Goal: Task Accomplishment & Management: Manage account settings

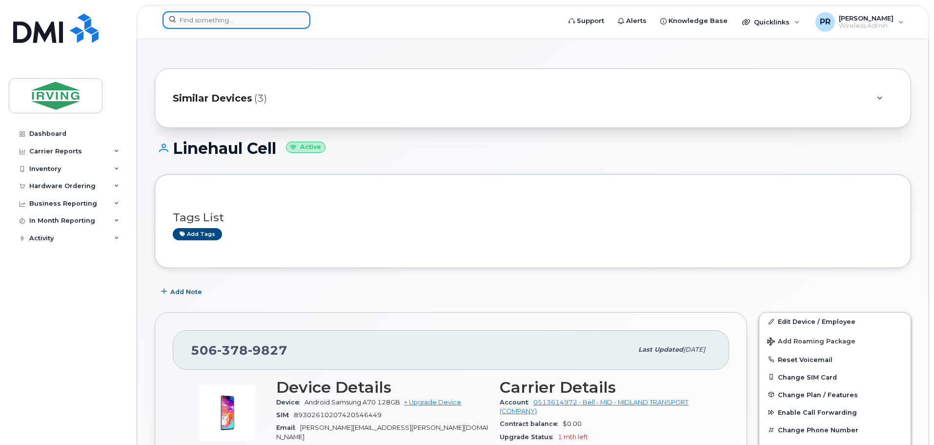
click at [206, 21] on input at bounding box center [236, 20] width 148 height 18
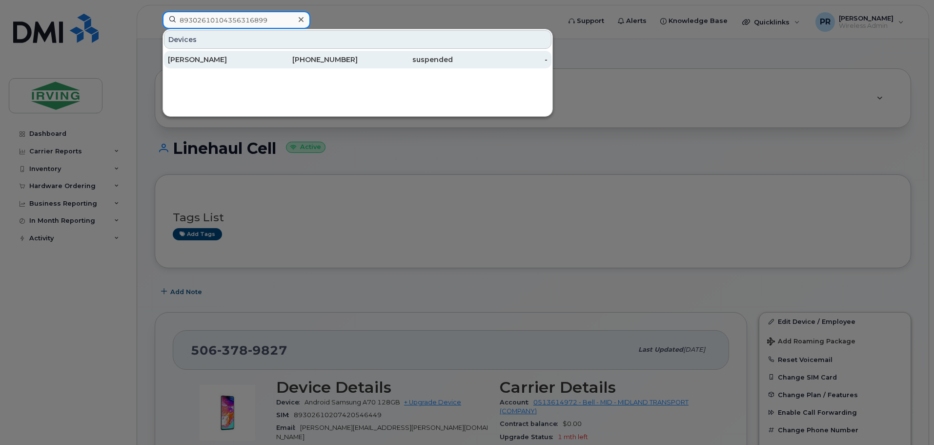
type input "89302610104356316899"
click at [194, 57] on div "Olivier Tailleur" at bounding box center [215, 60] width 95 height 10
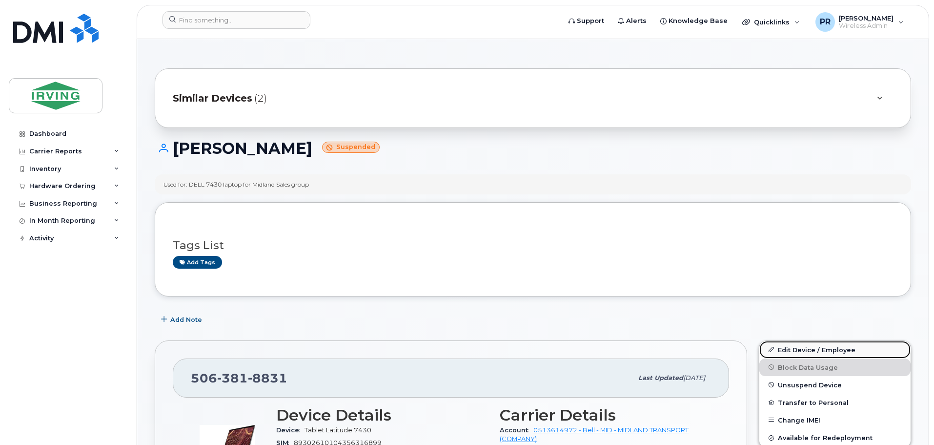
click at [800, 351] on link "Edit Device / Employee" at bounding box center [834, 350] width 151 height 18
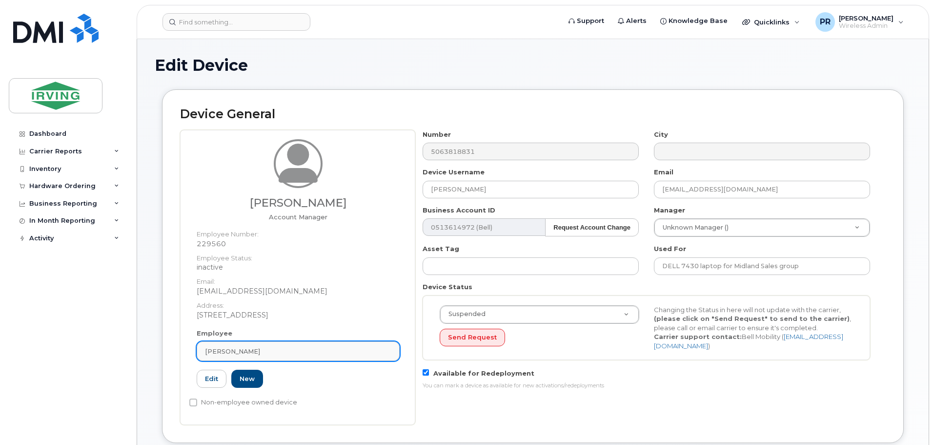
click at [274, 353] on div "[PERSON_NAME]" at bounding box center [298, 350] width 186 height 9
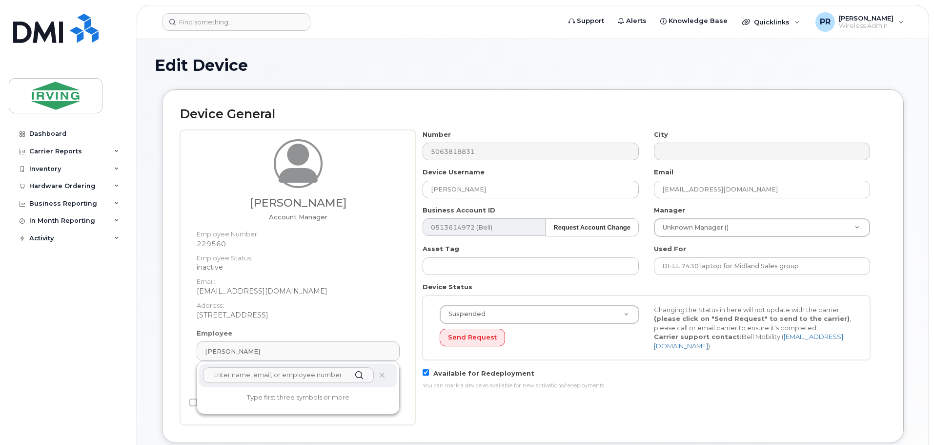
paste input "Brampton Sales-Josh Huebsch"
drag, startPoint x: 266, startPoint y: 376, endPoint x: 161, endPoint y: 378, distance: 104.9
click at [162, 378] on div "Device General Olivier Tailleur Account Manager Employee Number: 229560 Employe…" at bounding box center [533, 265] width 742 height 353
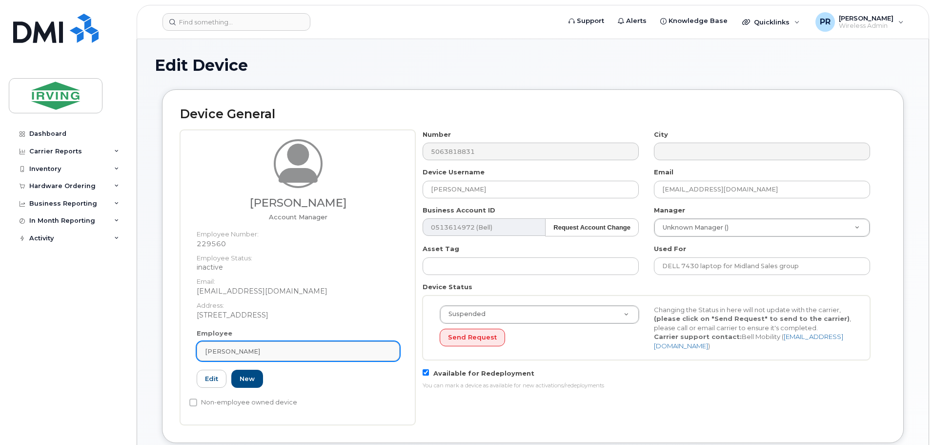
drag, startPoint x: 227, startPoint y: 354, endPoint x: 232, endPoint y: 353, distance: 5.0
click at [227, 354] on span "Olivier Tailleur" at bounding box center [232, 350] width 55 height 9
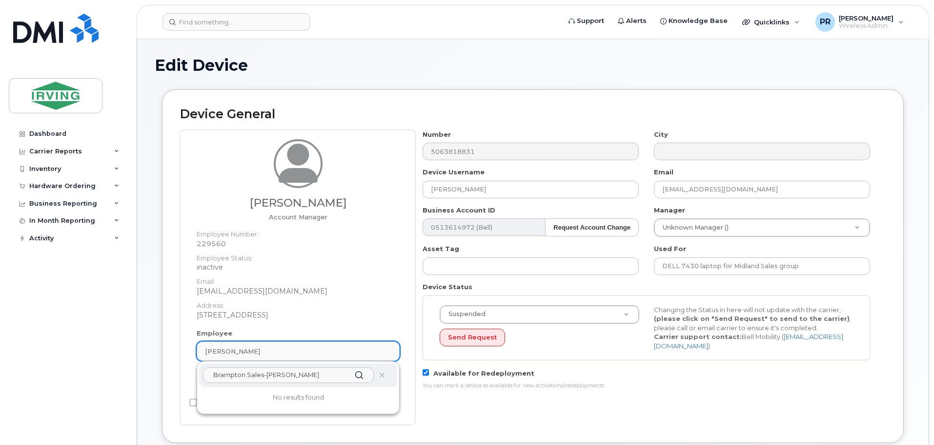
type input "[PERSON_NAME]"
drag, startPoint x: 266, startPoint y: 382, endPoint x: 177, endPoint y: 378, distance: 89.9
click at [177, 378] on div "Device General Olivier Tailleur Account Manager Employee Number: 229560 Employe…" at bounding box center [533, 265] width 742 height 353
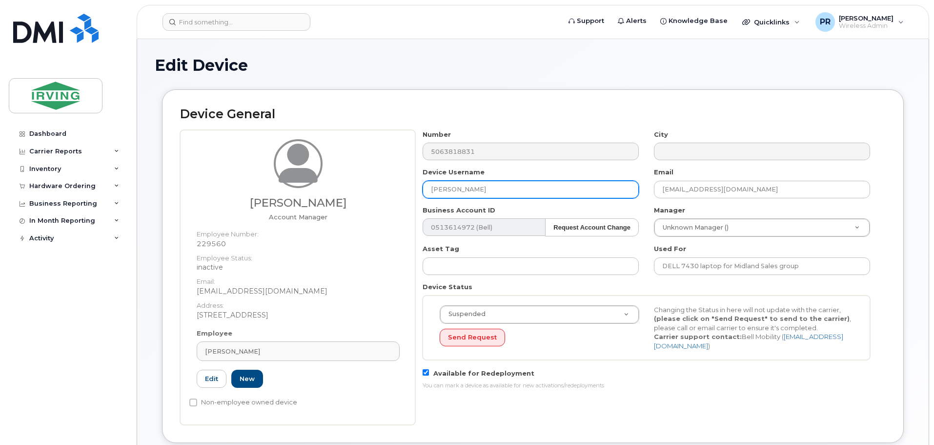
click at [489, 188] on input "[PERSON_NAME]" at bounding box center [531, 190] width 216 height 18
drag, startPoint x: 506, startPoint y: 191, endPoint x: 349, endPoint y: 193, distance: 157.1
click at [349, 193] on div "Olivier Tailleur Account Manager Employee Number: 229560 Employee Status: inact…" at bounding box center [533, 277] width 706 height 295
paste input "Brampton Sales-Josh Huebsch"
type input "Josh Huebsch"
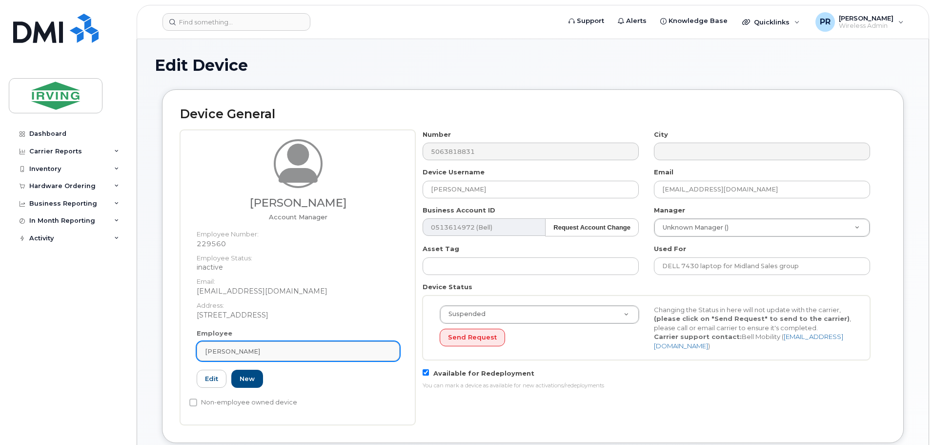
drag, startPoint x: 234, startPoint y: 354, endPoint x: 243, endPoint y: 353, distance: 9.4
click at [235, 354] on span "Olivier Tailleur" at bounding box center [232, 350] width 55 height 9
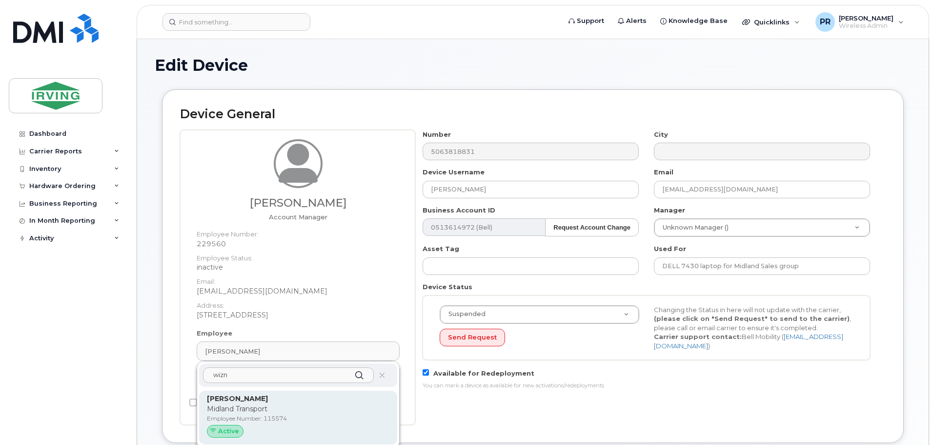
type input "wizn"
click at [246, 408] on p "Midland Transport" at bounding box center [298, 409] width 182 height 10
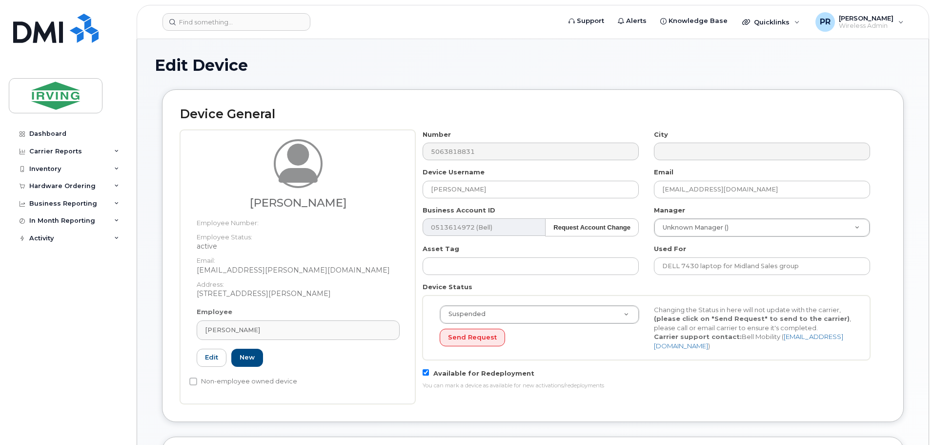
type input "115574"
type input "[PERSON_NAME]"
type input "[EMAIL_ADDRESS][PERSON_NAME][DOMAIN_NAME]"
drag, startPoint x: 486, startPoint y: 189, endPoint x: 369, endPoint y: 199, distance: 118.0
click at [369, 199] on div "David Wiznuik Employee Number: Employee Status: active Email: wiznuik.dave@midl…" at bounding box center [533, 267] width 706 height 274
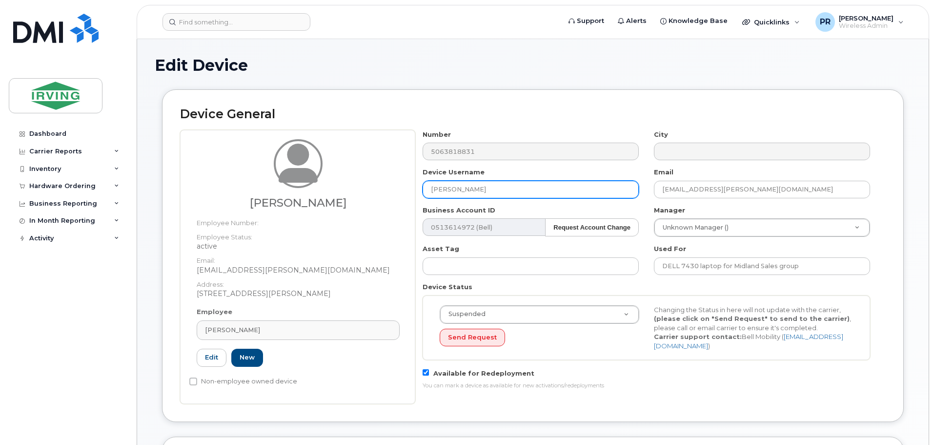
paste input "Brampton Sales-Josh Huebsch"
drag, startPoint x: 484, startPoint y: 190, endPoint x: 380, endPoint y: 192, distance: 104.0
click at [383, 192] on div "David Wiznuik Employee Number: Employee Status: active Email: wiznuik.dave@midl…" at bounding box center [533, 267] width 706 height 274
type input "[PERSON_NAME]"
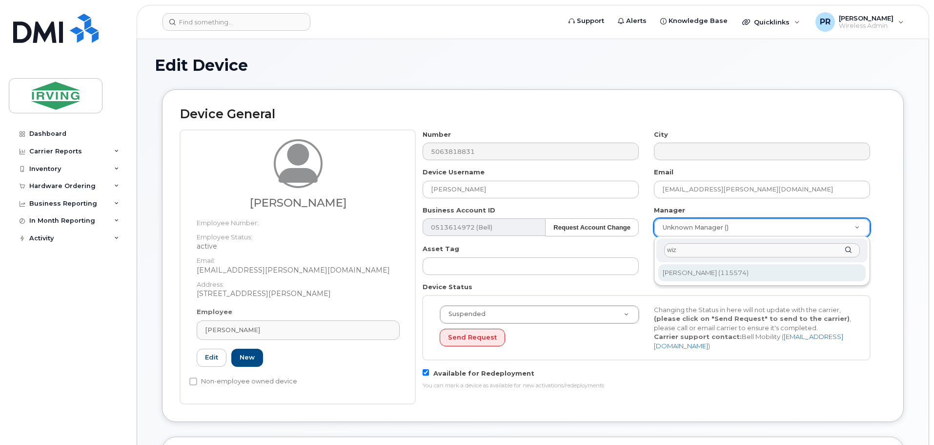
type input "wiz"
type input "1455796"
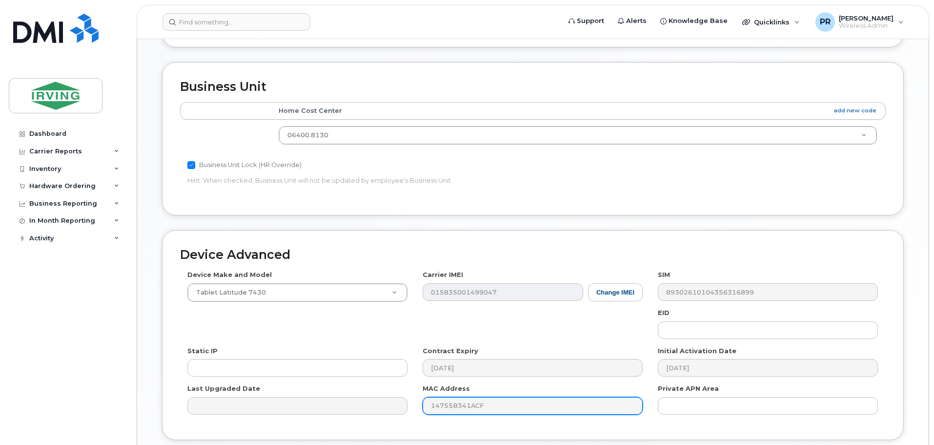
scroll to position [451, 0]
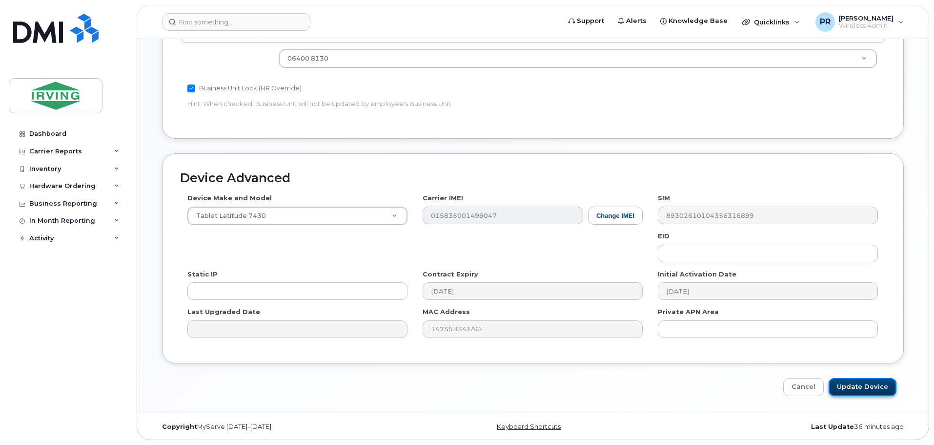
click at [864, 390] on input "Update Device" at bounding box center [863, 387] width 68 height 18
type input "Saving..."
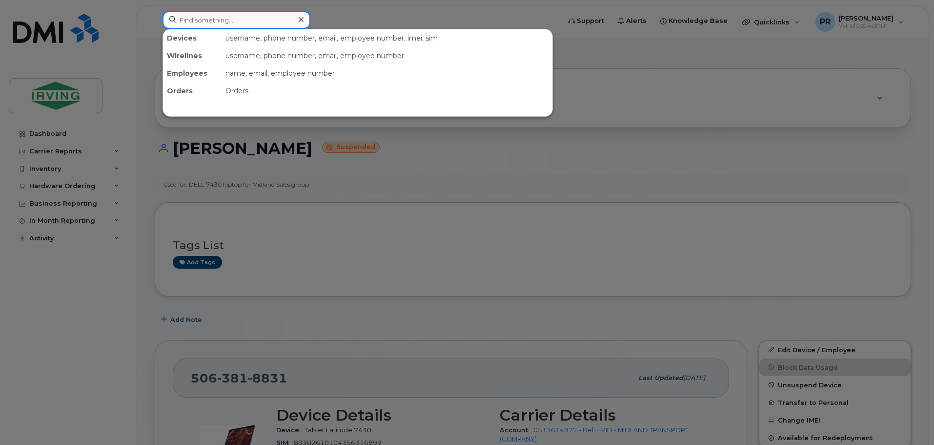
click at [189, 16] on input at bounding box center [236, 20] width 148 height 18
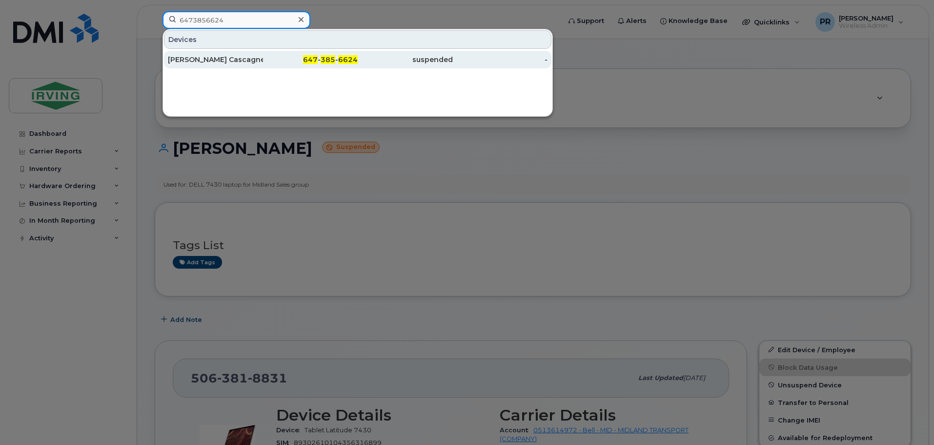
type input "6473856624"
click at [246, 62] on div "Christina Aucoin Cascagnette" at bounding box center [215, 60] width 95 height 10
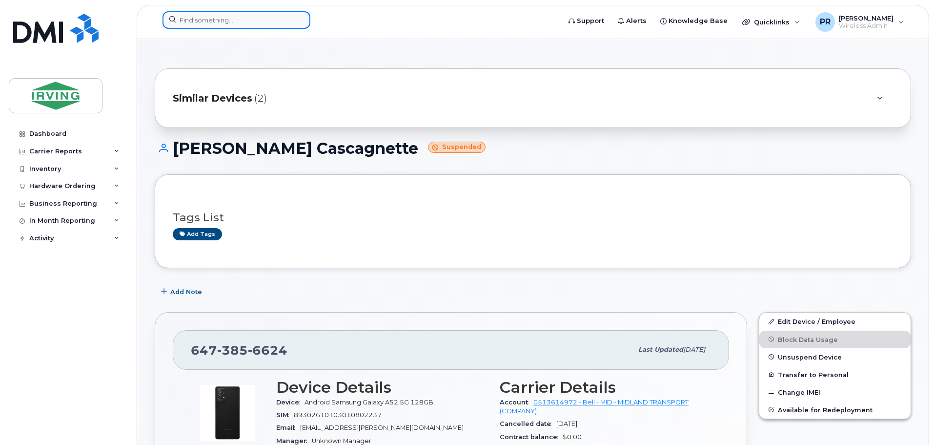
click at [203, 23] on input at bounding box center [236, 20] width 148 height 18
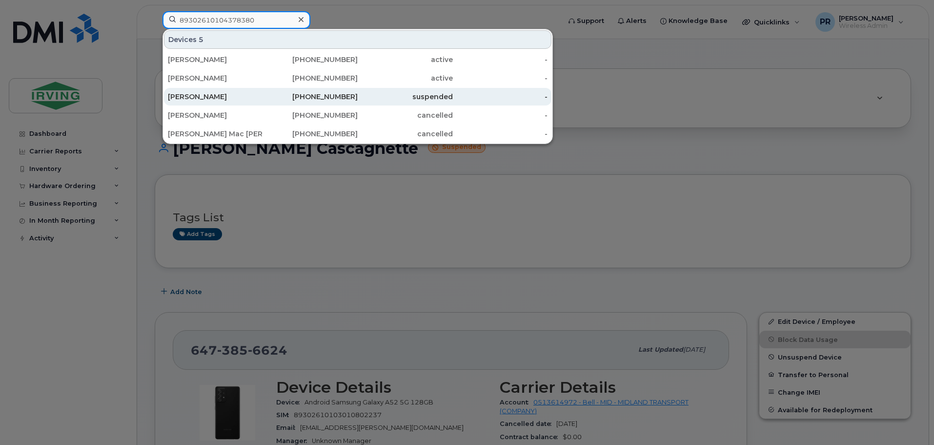
type input "89302610104378380"
click at [209, 96] on div "[PERSON_NAME]" at bounding box center [215, 97] width 95 height 10
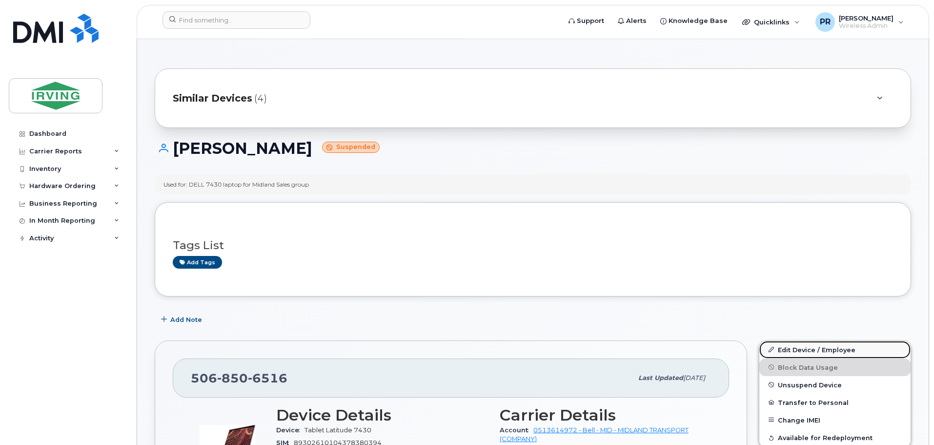
click at [793, 350] on link "Edit Device / Employee" at bounding box center [834, 350] width 151 height 18
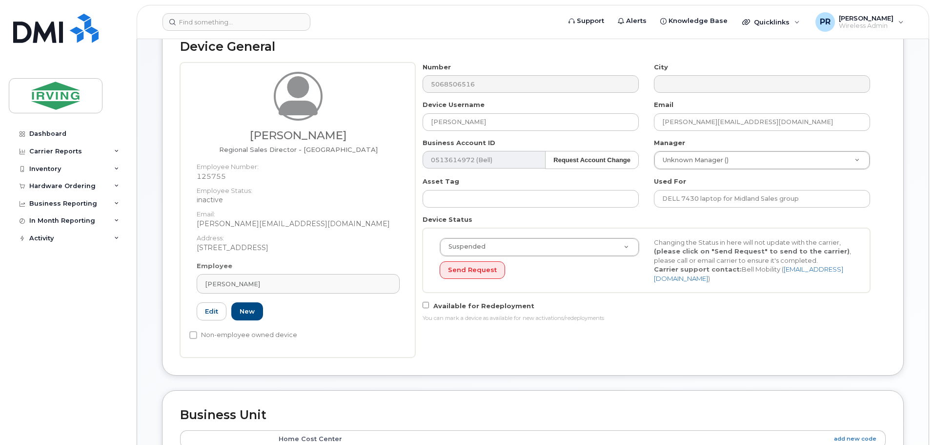
scroll to position [49, 0]
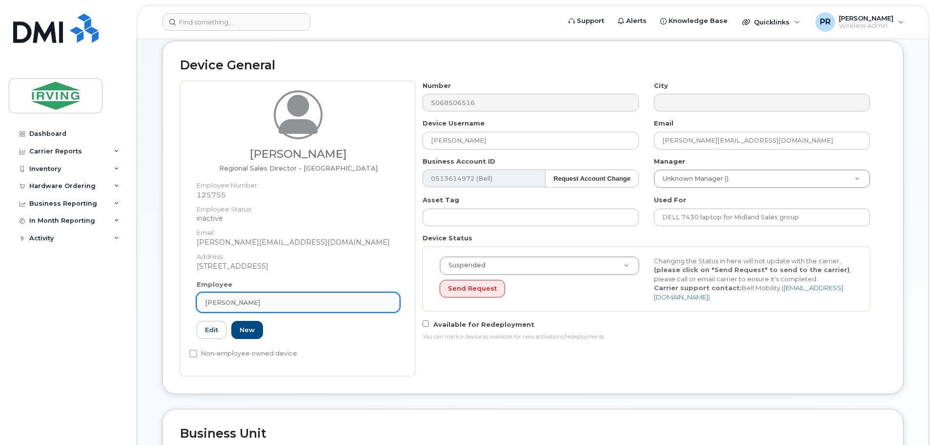
click at [282, 300] on div "[PERSON_NAME]" at bounding box center [298, 302] width 186 height 9
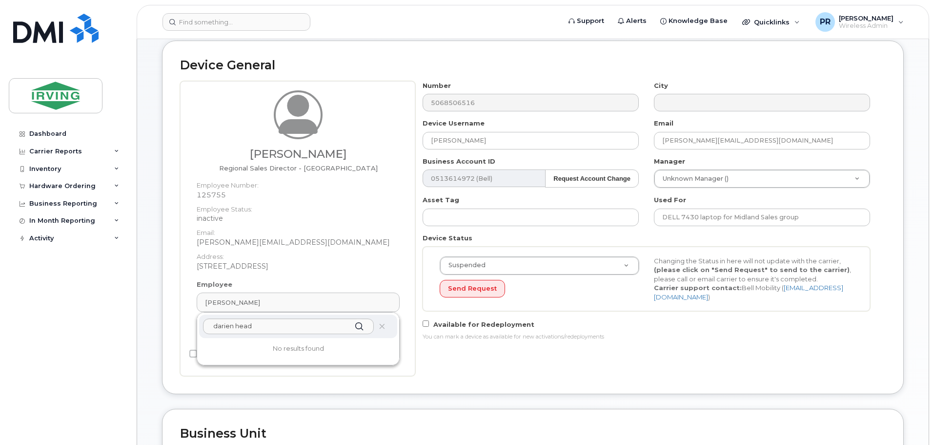
click at [450, 70] on h2 "Device General" at bounding box center [533, 66] width 706 height 14
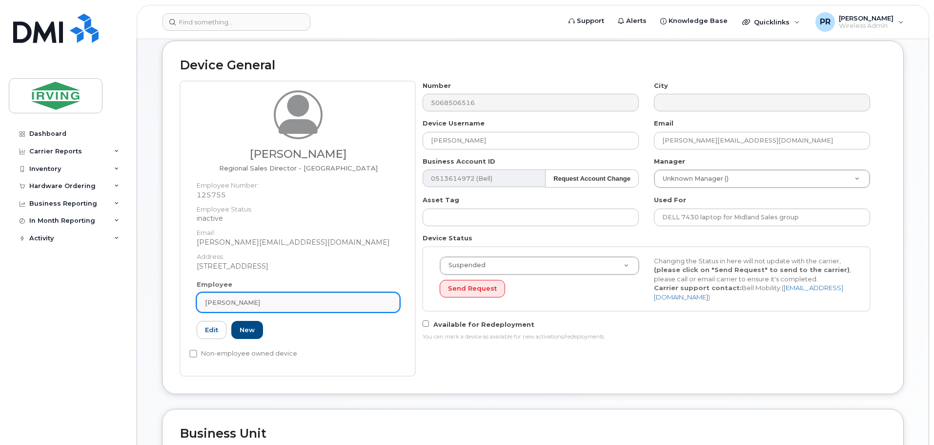
click at [273, 302] on div "William D'Ambrosio" at bounding box center [298, 302] width 186 height 9
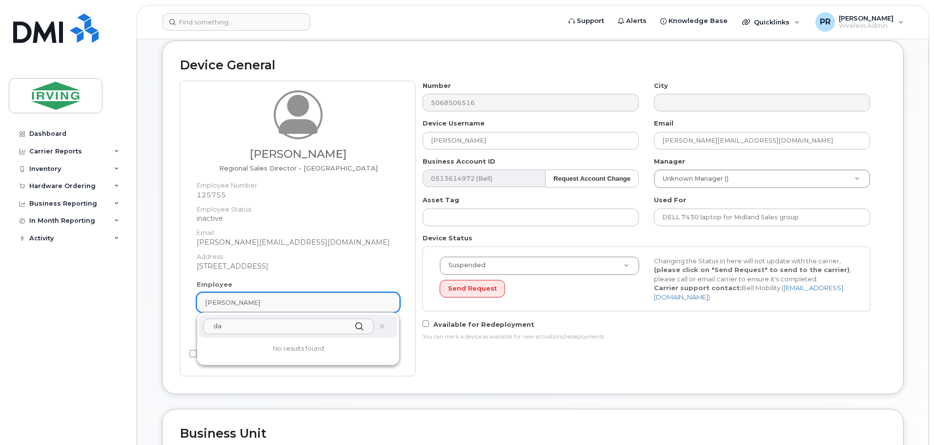
type input "d"
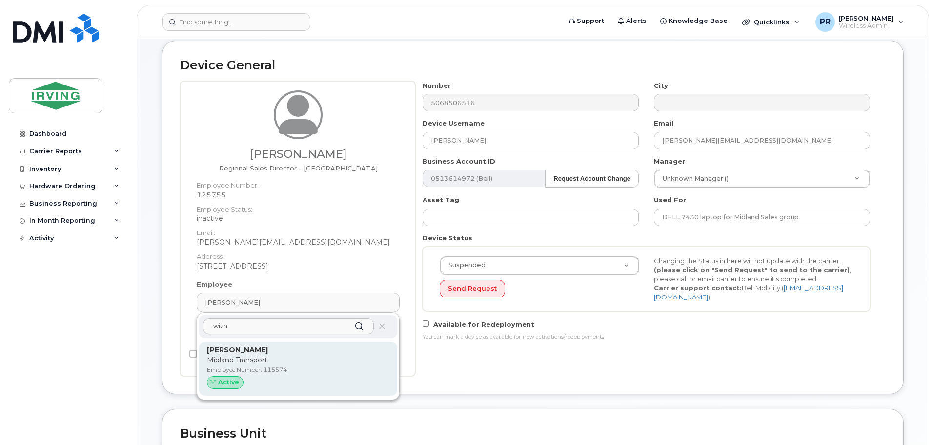
type input "wizn"
click at [244, 356] on p "Midland Transport" at bounding box center [298, 360] width 182 height 10
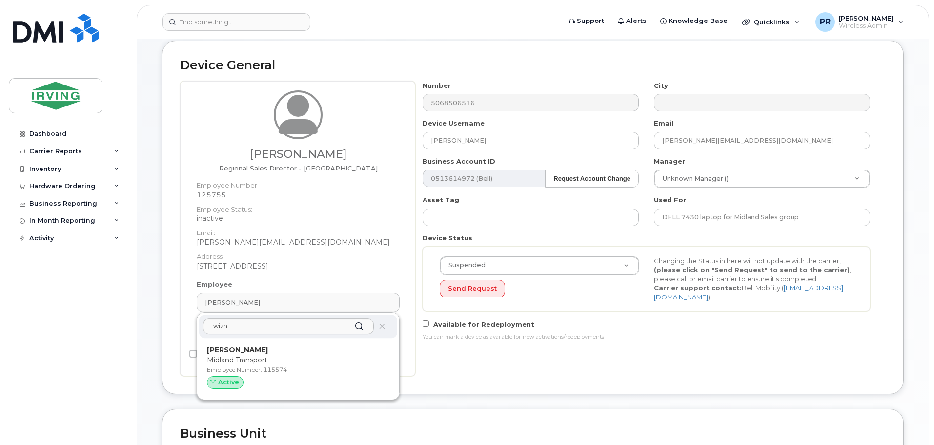
type input "115574"
type input "[PERSON_NAME]"
type input "[EMAIL_ADDRESS][PERSON_NAME][DOMAIN_NAME]"
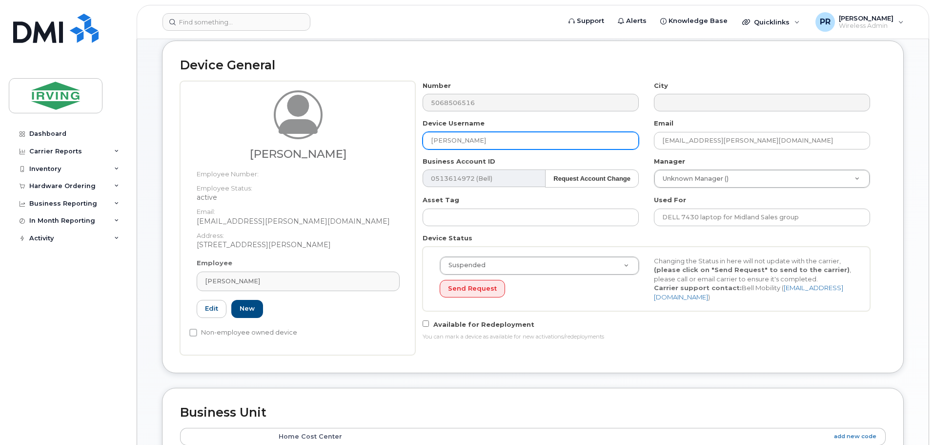
click at [487, 143] on input "[PERSON_NAME]" at bounding box center [531, 141] width 216 height 18
drag, startPoint x: 498, startPoint y: 140, endPoint x: 372, endPoint y: 138, distance: 125.9
click at [372, 138] on div "David Wiznuik Employee Number: Employee Status: active Email: wiznuik.dave@midl…" at bounding box center [533, 218] width 706 height 274
type input "Darien head"
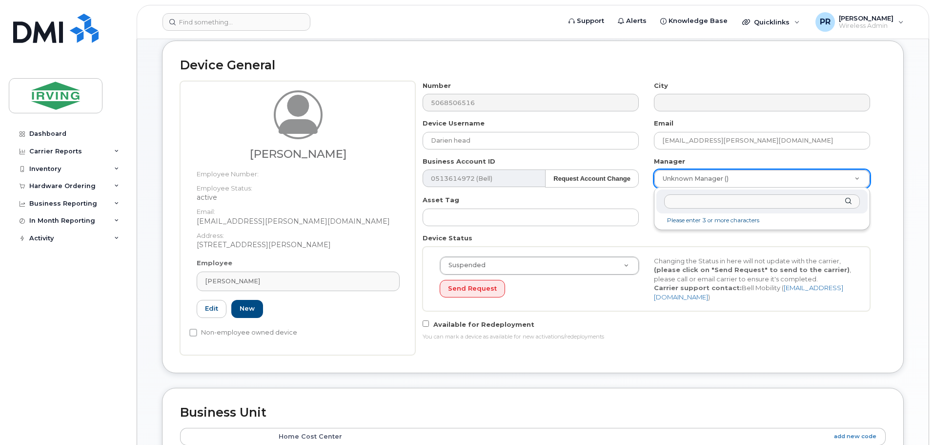
drag, startPoint x: 705, startPoint y: 173, endPoint x: 705, endPoint y: 179, distance: 5.9
type input "david w"
type input "1455796"
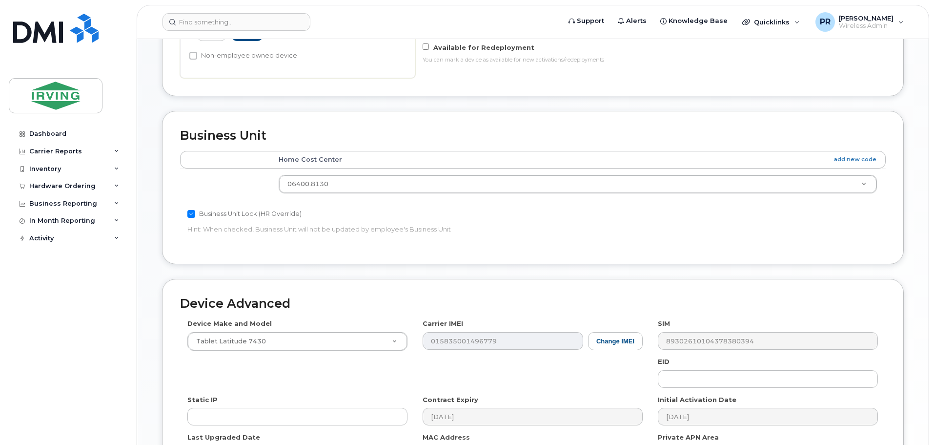
scroll to position [304, 0]
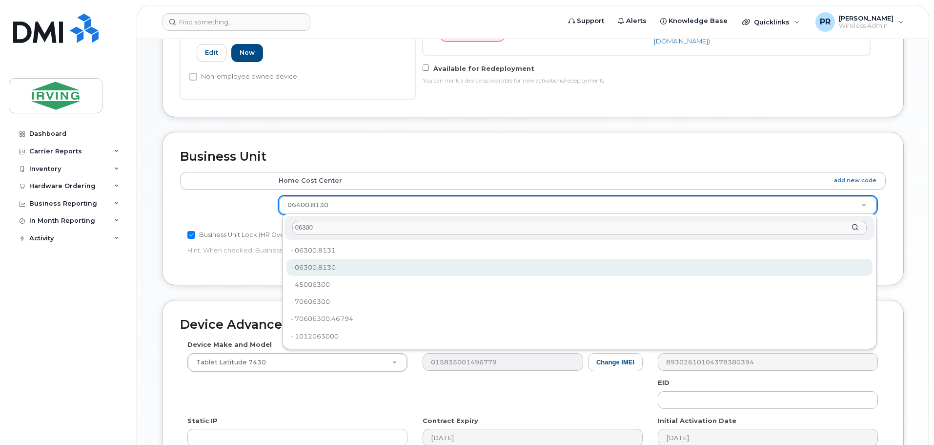
type input "06300"
type input "4511760"
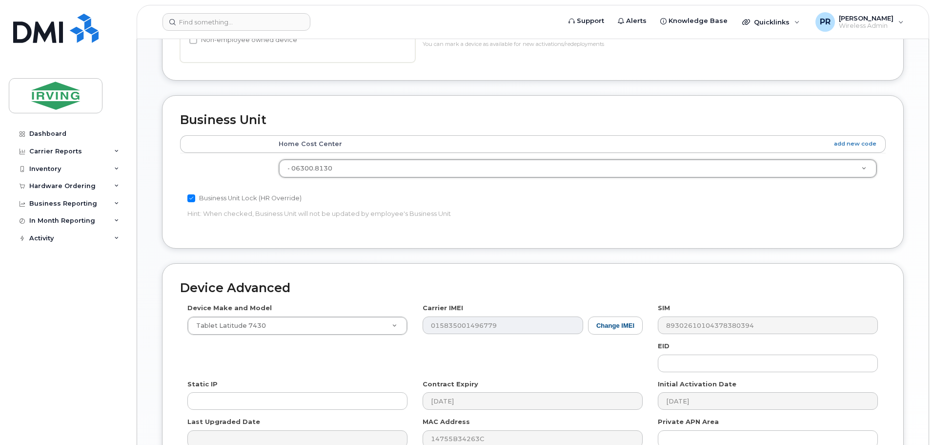
scroll to position [451, 0]
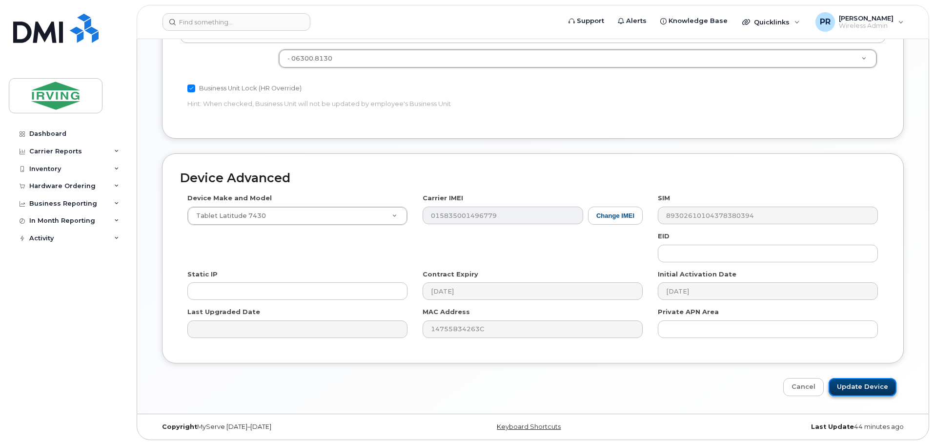
click at [859, 386] on input "Update Device" at bounding box center [863, 387] width 68 height 18
type input "Saving..."
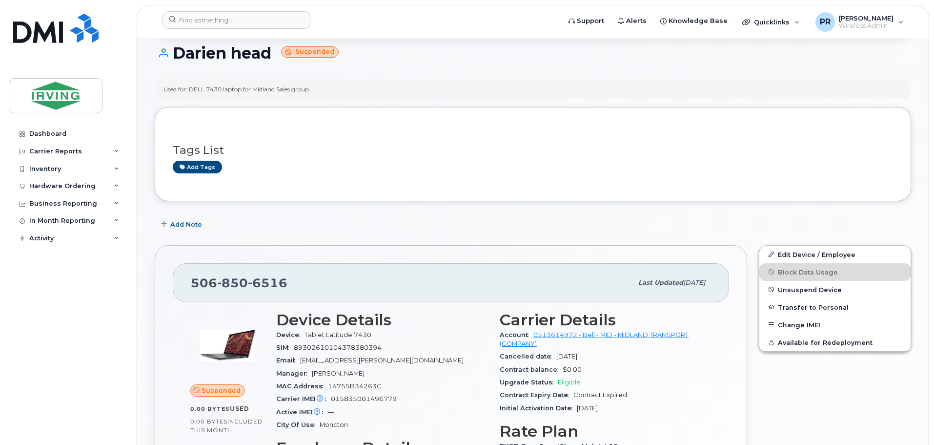
scroll to position [98, 0]
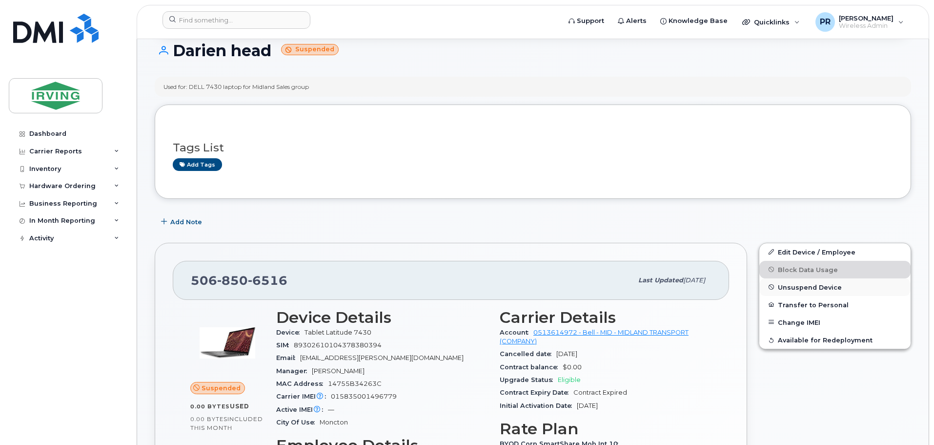
click at [809, 290] on span "Unsuspend Device" at bounding box center [810, 286] width 64 height 7
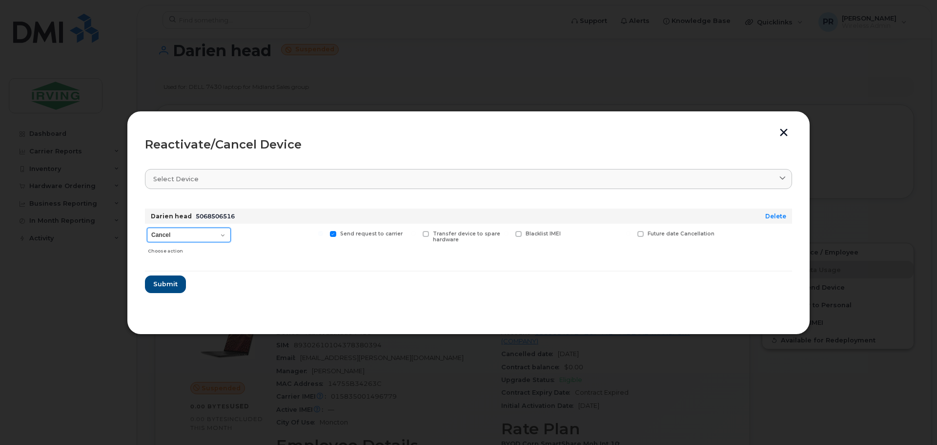
click at [169, 233] on select "Cancel Suspend - Extend Suspension Reactivate" at bounding box center [189, 234] width 84 height 15
select select "[object Object]"
click at [147, 227] on select "Cancel Suspend - Extend Suspension Reactivate" at bounding box center [189, 234] width 84 height 15
click at [169, 284] on span "Submit" at bounding box center [165, 283] width 24 height 9
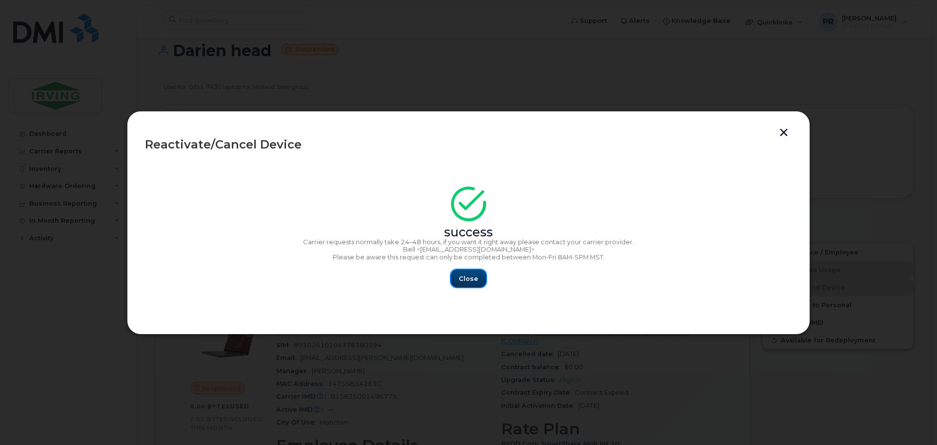
click at [482, 278] on button "Close" at bounding box center [468, 278] width 35 height 18
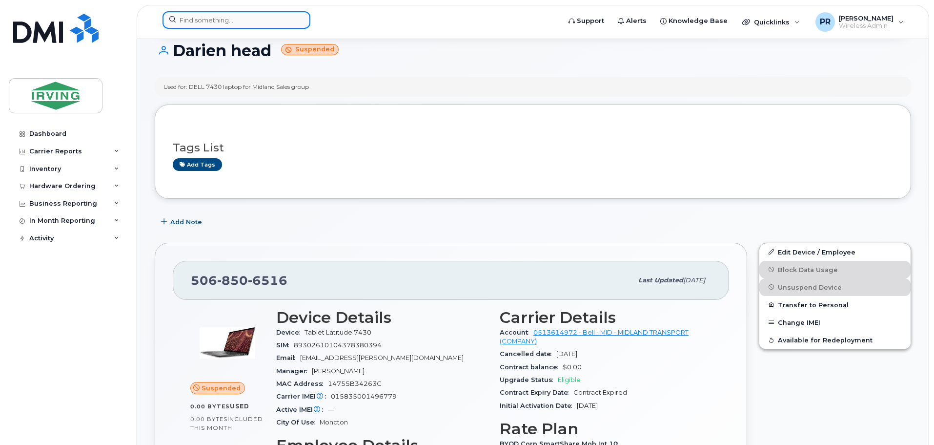
click at [226, 18] on input at bounding box center [236, 20] width 148 height 18
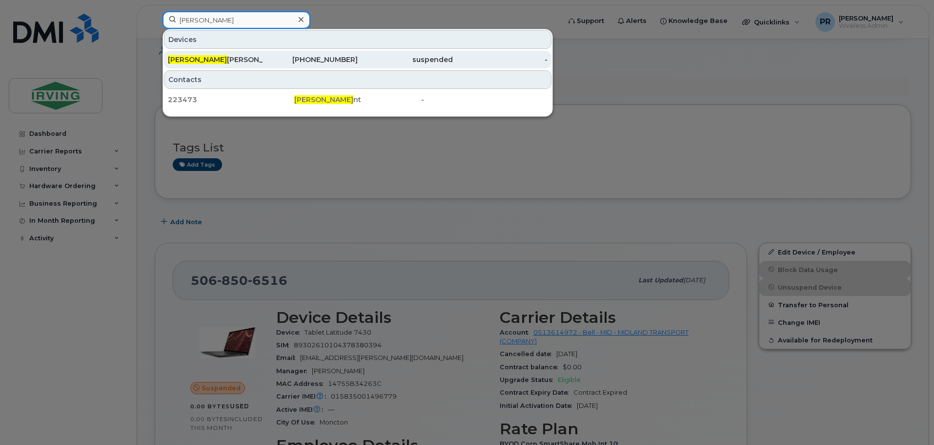
type input "josh hu"
click at [211, 54] on div "Josh Hu ebsch" at bounding box center [215, 60] width 95 height 18
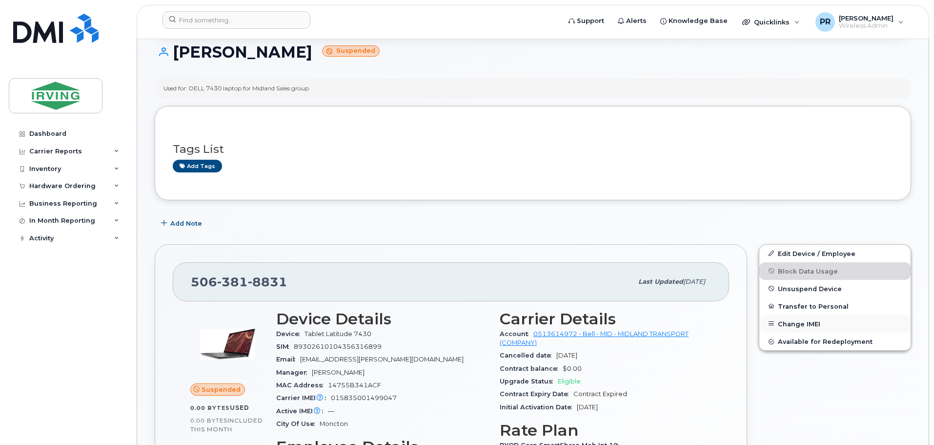
scroll to position [98, 0]
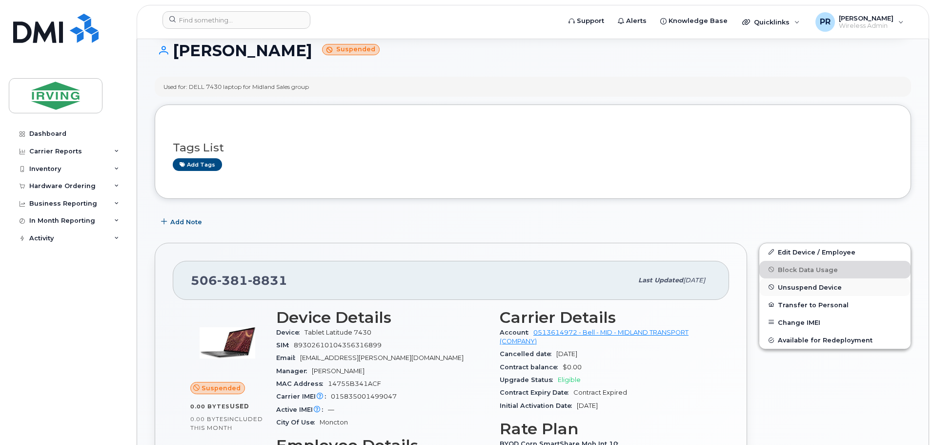
click at [800, 290] on span "Unsuspend Device" at bounding box center [810, 286] width 64 height 7
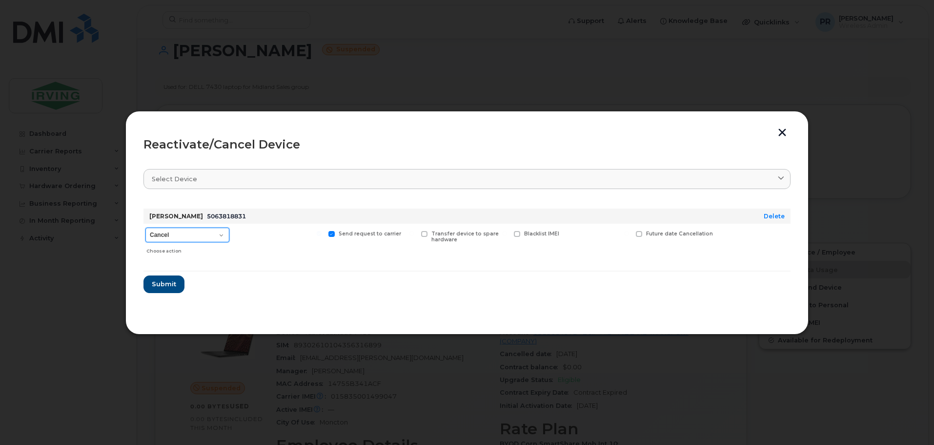
click at [169, 233] on select "Cancel Suspend - Extend Suspension Reactivate" at bounding box center [187, 234] width 84 height 15
select select "[object Object]"
click at [145, 227] on select "Cancel Suspend - Extend Suspension Reactivate" at bounding box center [187, 234] width 84 height 15
click at [172, 283] on span "Submit" at bounding box center [163, 283] width 24 height 9
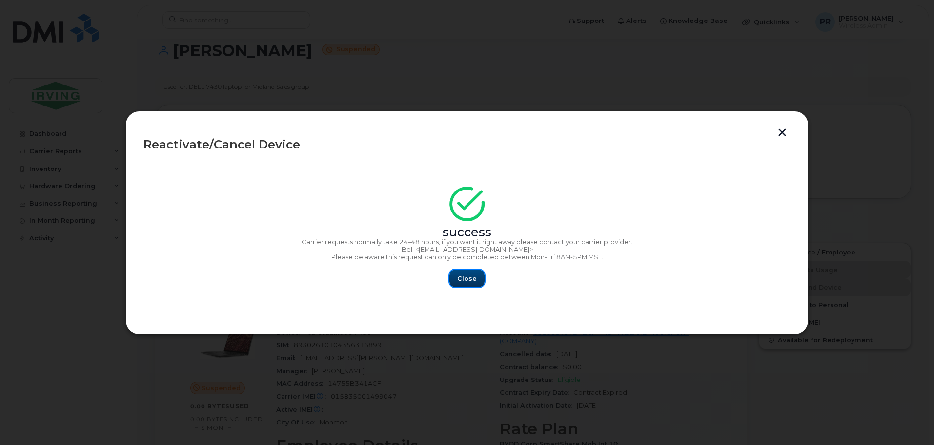
click at [469, 282] on span "Close" at bounding box center [467, 278] width 20 height 9
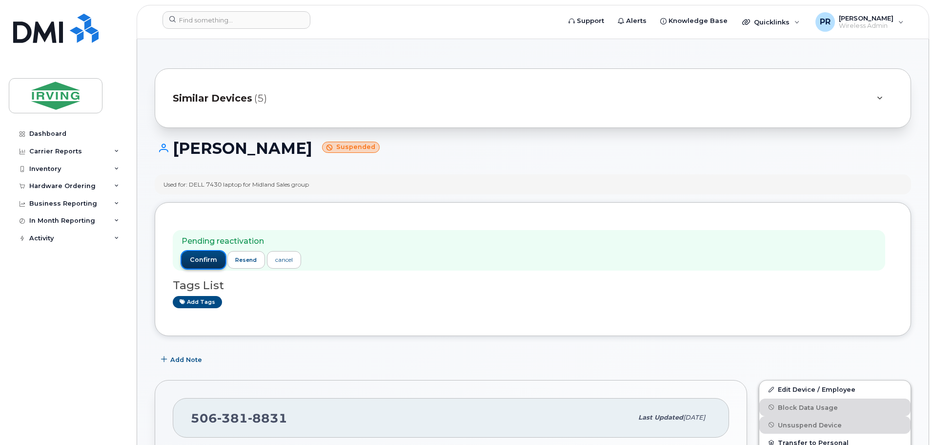
click at [201, 259] on span "confirm" at bounding box center [203, 259] width 27 height 9
click at [209, 257] on span "confirm" at bounding box center [203, 259] width 27 height 9
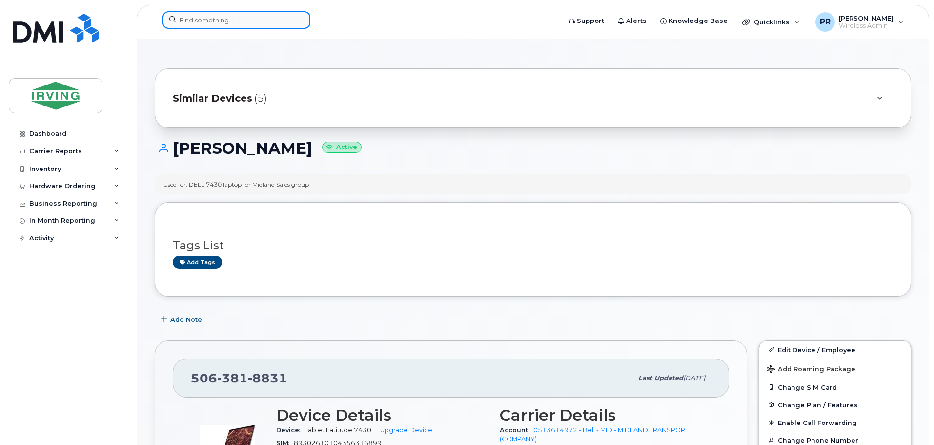
click at [212, 20] on input at bounding box center [236, 20] width 148 height 18
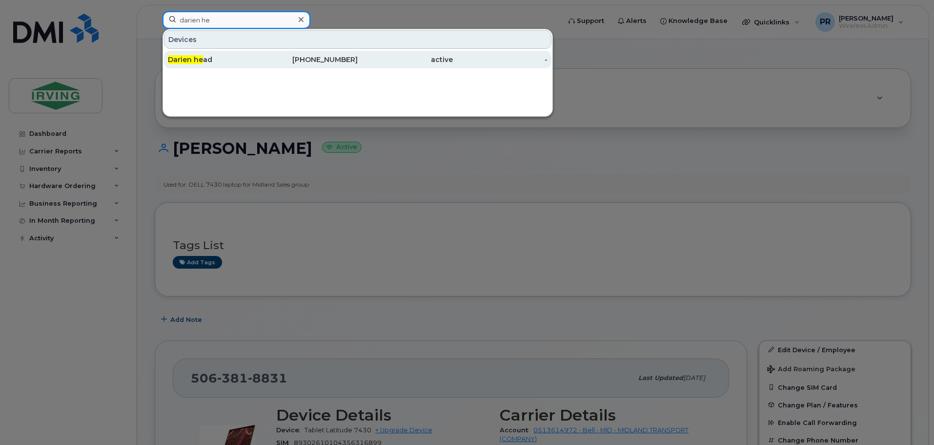
type input "darien he"
click at [205, 59] on div "Darien he ad" at bounding box center [215, 60] width 95 height 10
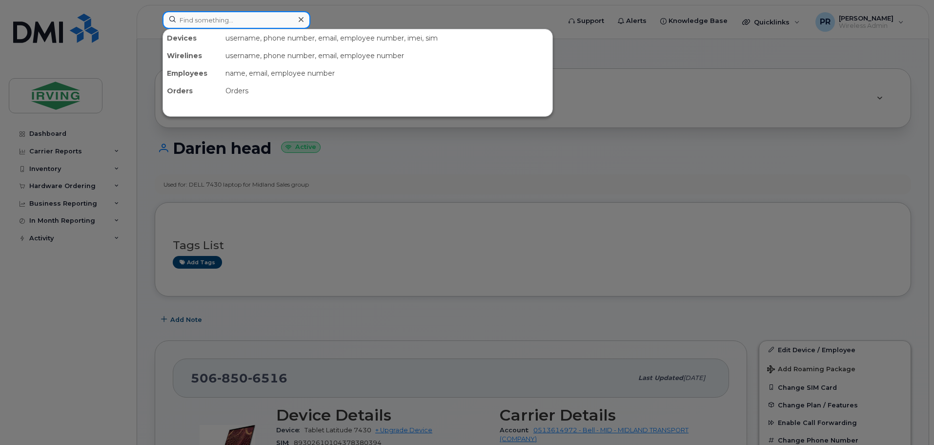
click at [204, 27] on input at bounding box center [236, 20] width 148 height 18
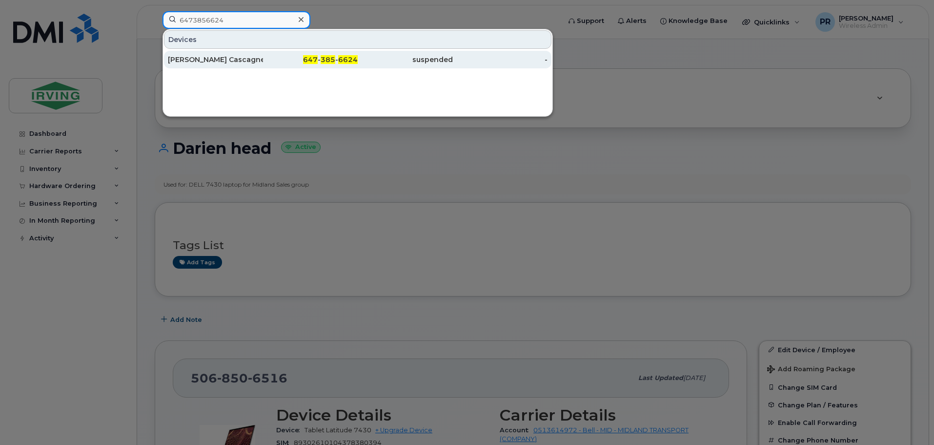
type input "6473856624"
click at [223, 62] on div "[PERSON_NAME] Cascagnette" at bounding box center [215, 60] width 95 height 10
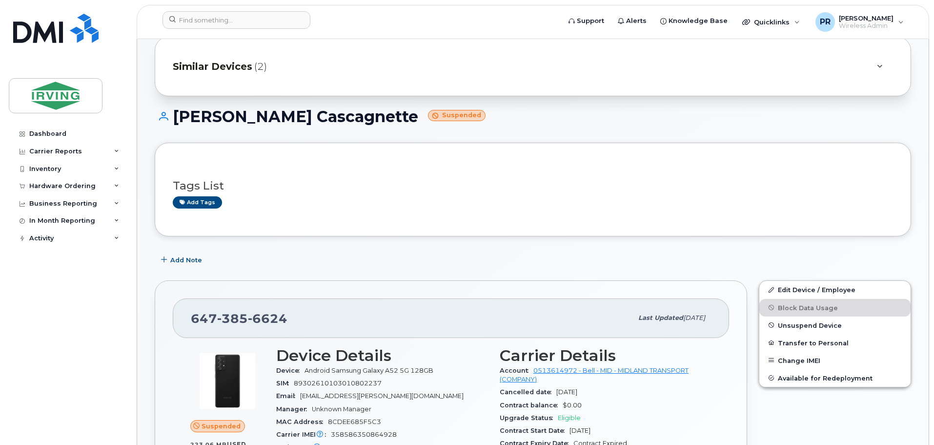
scroll to position [49, 0]
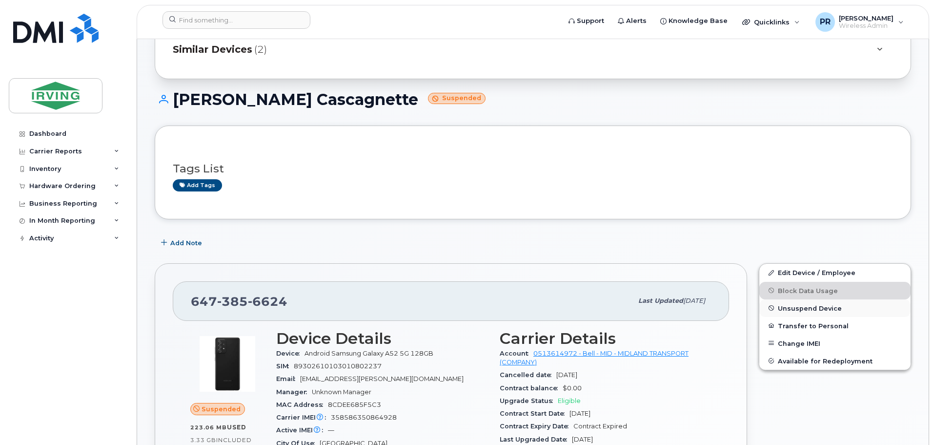
click at [809, 308] on span "Unsuspend Device" at bounding box center [810, 307] width 64 height 7
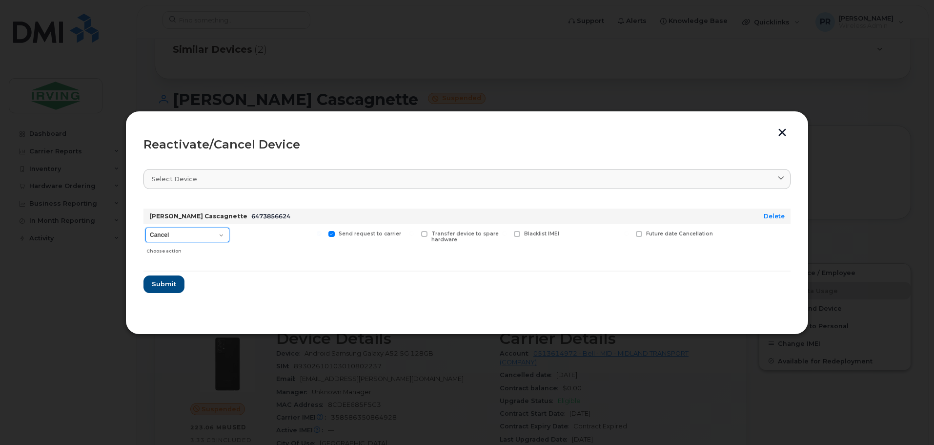
click at [191, 232] on select "Cancel Suspend - Extend Suspension Reactivate" at bounding box center [187, 234] width 84 height 15
select select "[object Object]"
click at [145, 227] on select "Cancel Suspend - Extend Suspension Reactivate" at bounding box center [187, 234] width 84 height 15
click at [172, 283] on span "Submit" at bounding box center [163, 283] width 24 height 9
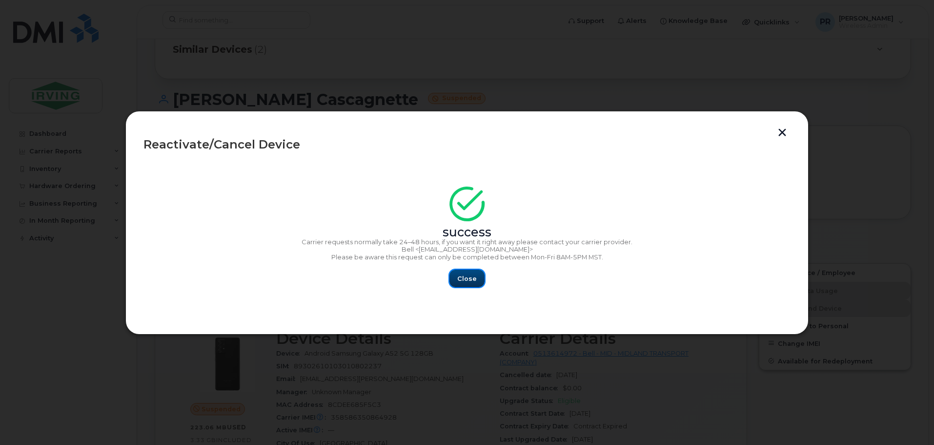
click at [471, 275] on span "Close" at bounding box center [467, 278] width 20 height 9
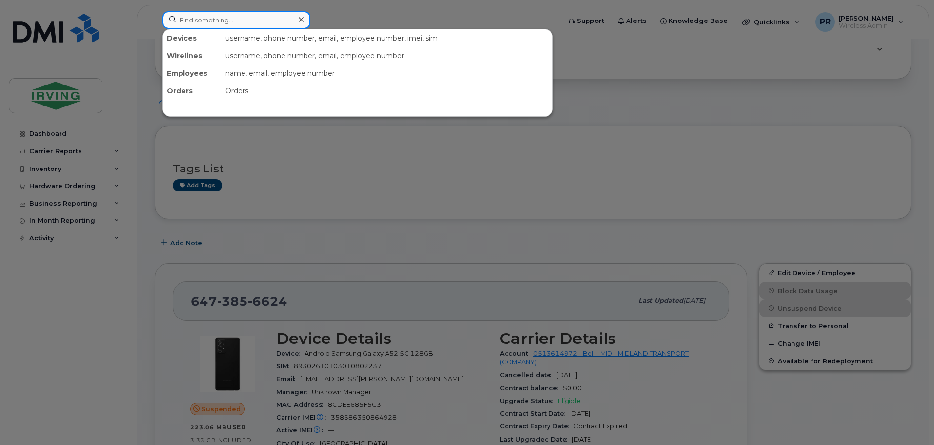
click at [233, 21] on input at bounding box center [236, 20] width 148 height 18
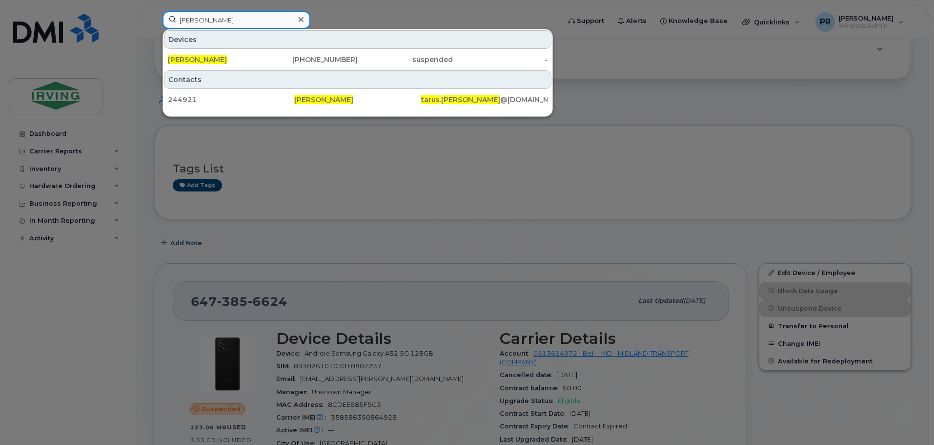
type input "robert tarus"
click at [353, 15] on div at bounding box center [467, 222] width 934 height 445
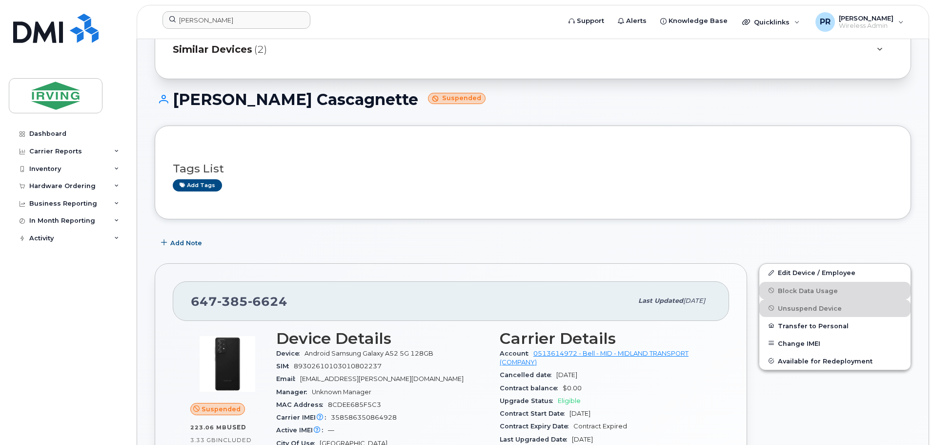
scroll to position [0, 0]
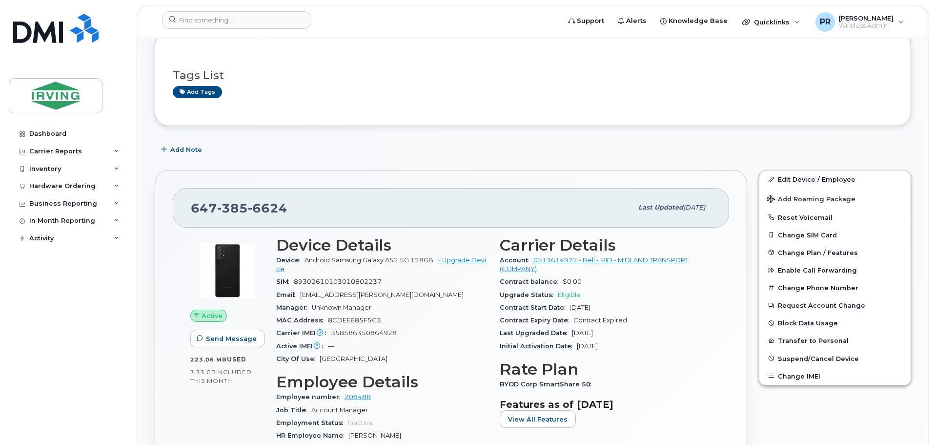
scroll to position [98, 0]
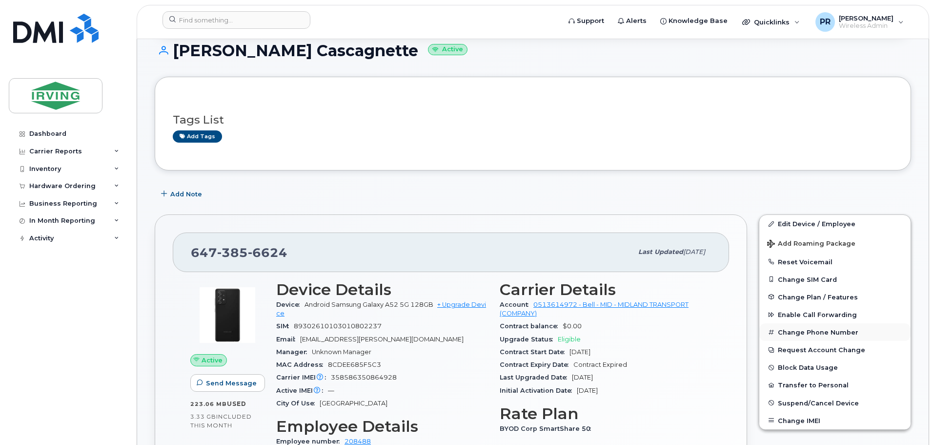
click at [806, 333] on button "Change Phone Number" at bounding box center [834, 332] width 151 height 18
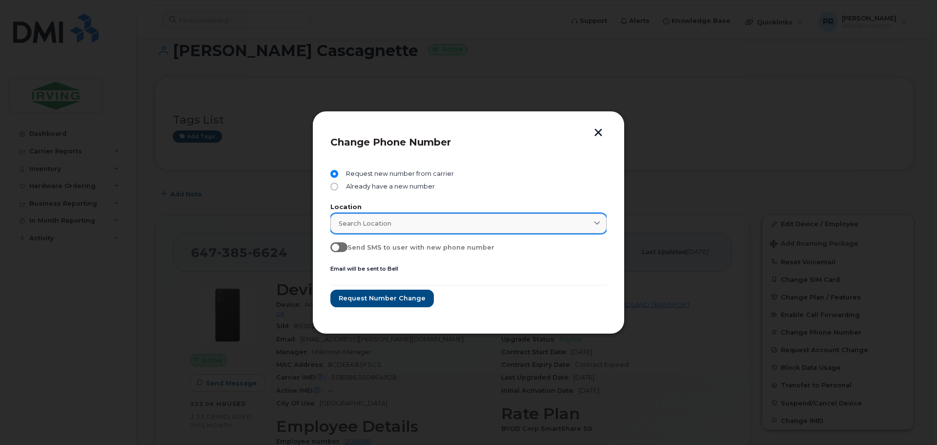
click at [375, 220] on span "Search location" at bounding box center [365, 223] width 53 height 9
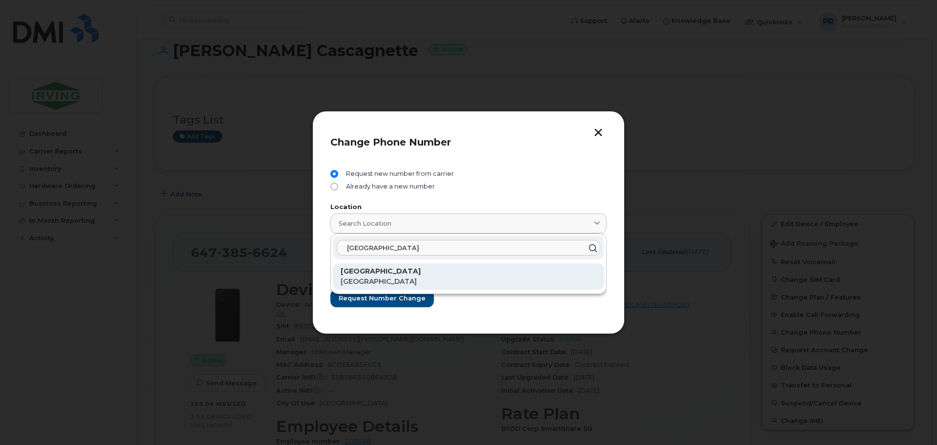
type input "[GEOGRAPHIC_DATA]"
click at [369, 282] on p "[GEOGRAPHIC_DATA]" at bounding box center [469, 281] width 256 height 10
type input "[GEOGRAPHIC_DATA]"
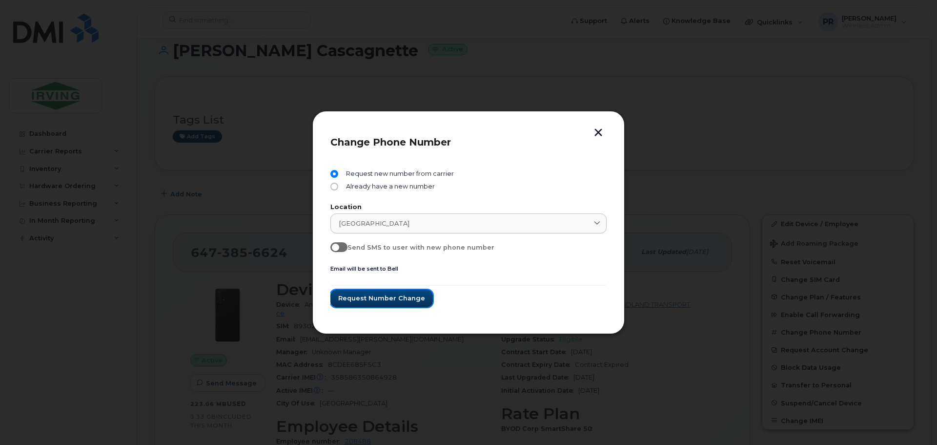
click at [363, 296] on span "Request number change" at bounding box center [381, 297] width 87 height 9
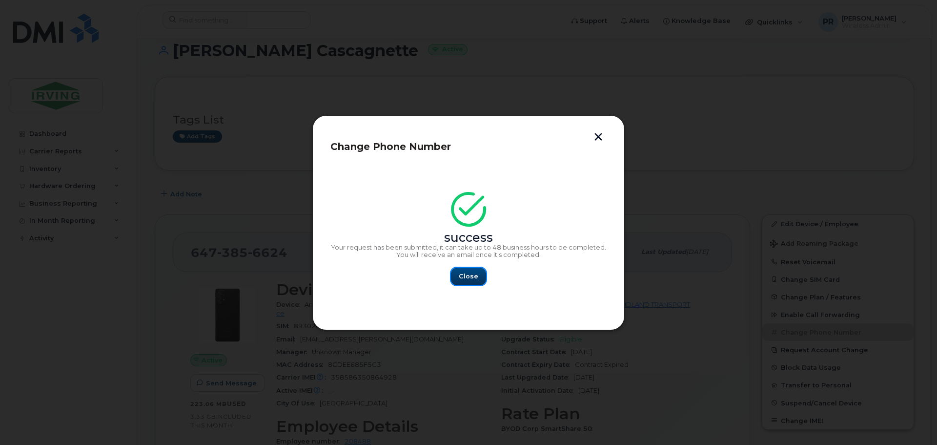
click at [471, 278] on span "Close" at bounding box center [469, 275] width 20 height 9
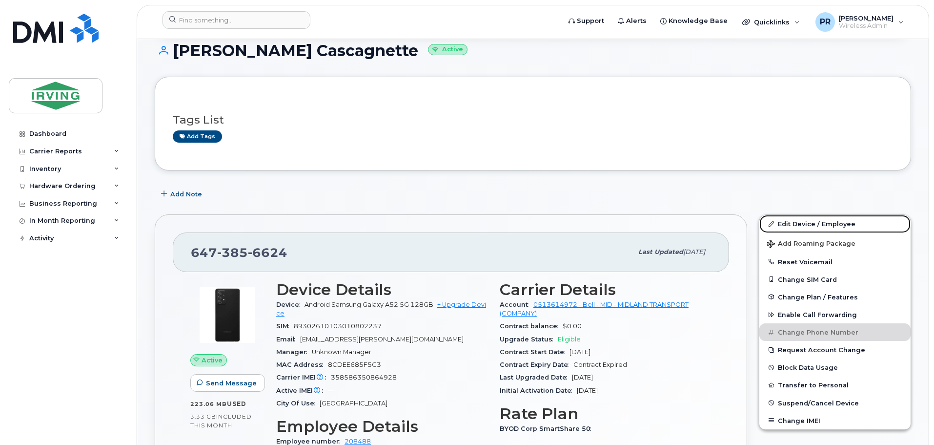
click at [803, 224] on link "Edit Device / Employee" at bounding box center [834, 224] width 151 height 18
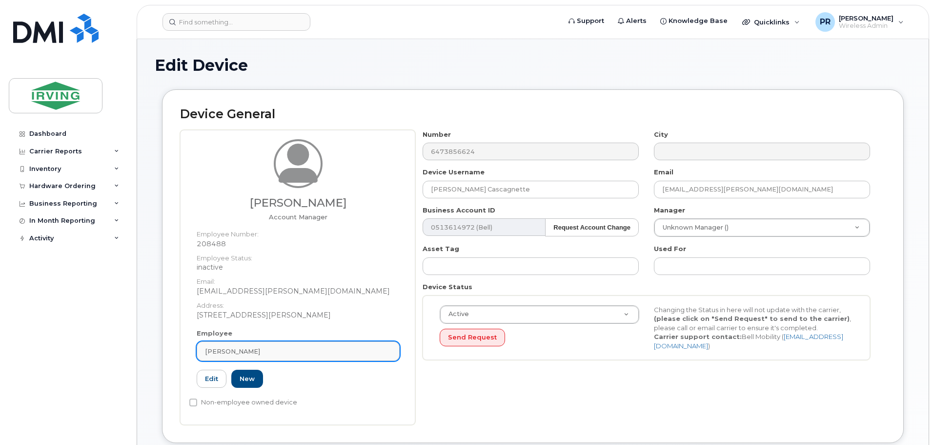
click at [240, 351] on span "[PERSON_NAME]" at bounding box center [232, 350] width 55 height 9
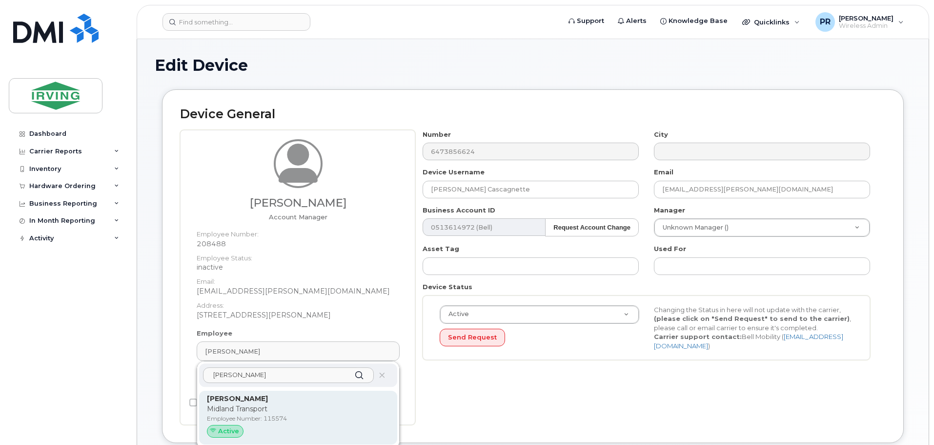
type input "[PERSON_NAME]"
click at [244, 402] on strong "[PERSON_NAME]" at bounding box center [237, 398] width 61 height 9
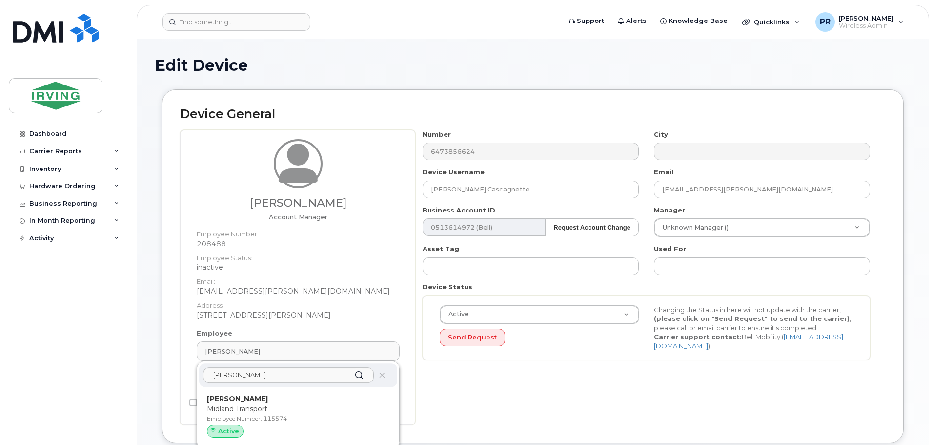
type input "115574"
type input "[PERSON_NAME]"
type input "[EMAIL_ADDRESS][PERSON_NAME][DOMAIN_NAME]"
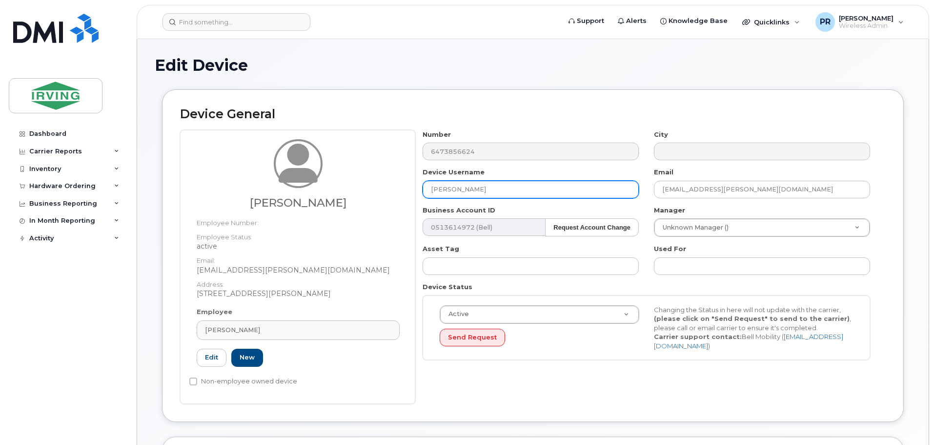
drag, startPoint x: 495, startPoint y: 189, endPoint x: 380, endPoint y: 187, distance: 115.2
click at [380, 187] on div "David Wiznuik Employee Number: Employee Status: active Email: wiznuik.dave@midl…" at bounding box center [533, 267] width 706 height 274
type input "[PERSON_NAME]"
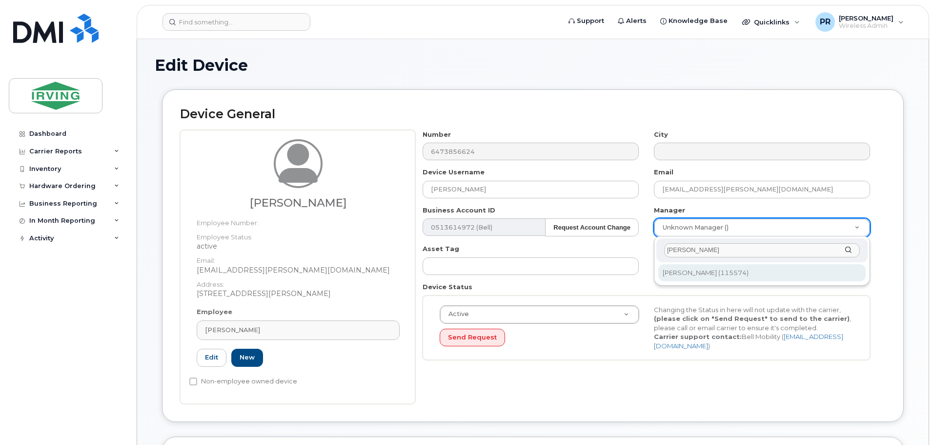
type input "david wiz"
type input "1455796"
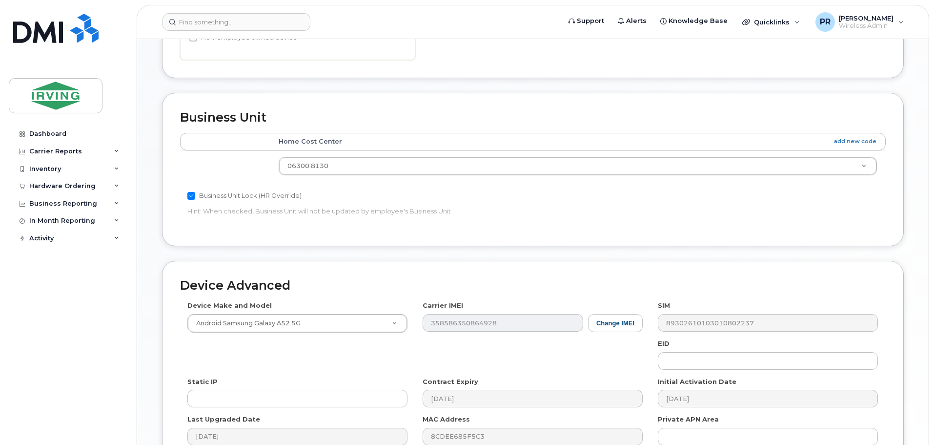
scroll to position [451, 0]
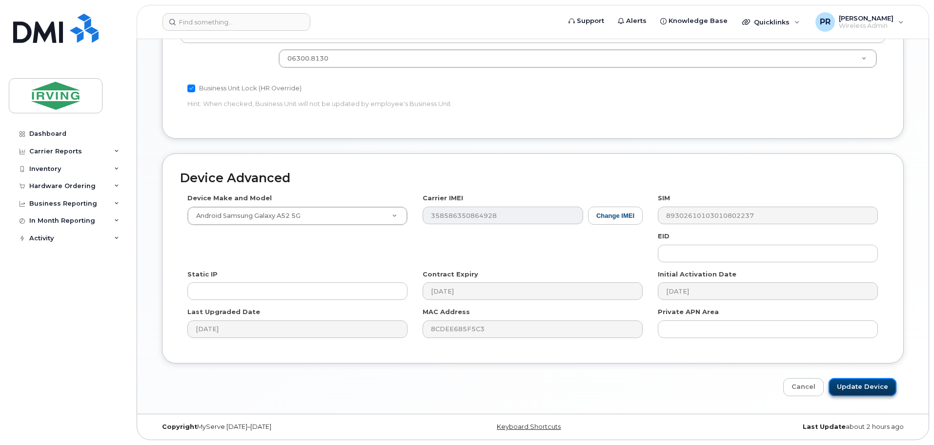
click at [849, 384] on input "Update Device" at bounding box center [863, 387] width 68 height 18
type input "Saving..."
